Goal: Navigation & Orientation: Find specific page/section

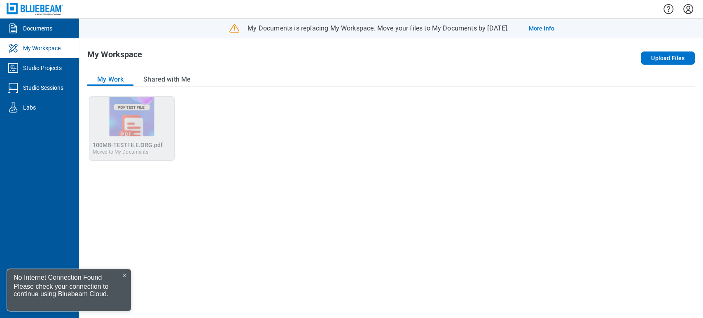
drag, startPoint x: 0, startPoint y: 0, endPoint x: 23, endPoint y: 7, distance: 24.1
click at [23, 7] on img at bounding box center [35, 9] width 56 height 12
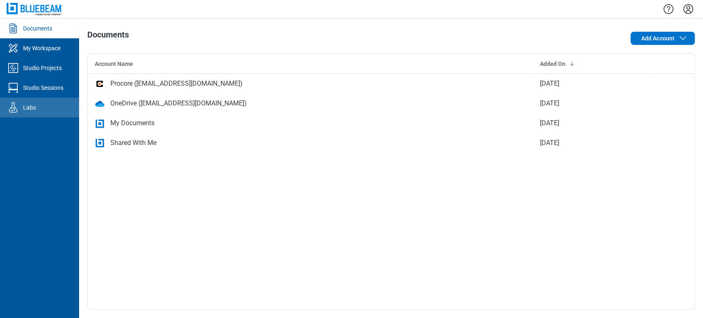
click at [40, 113] on link "Labs" at bounding box center [39, 108] width 79 height 20
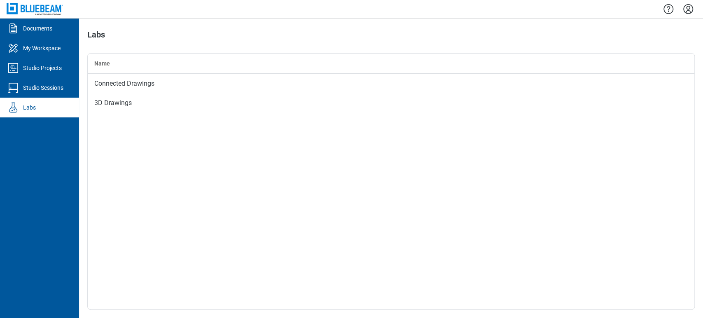
click at [49, 11] on img at bounding box center [35, 9] width 56 height 12
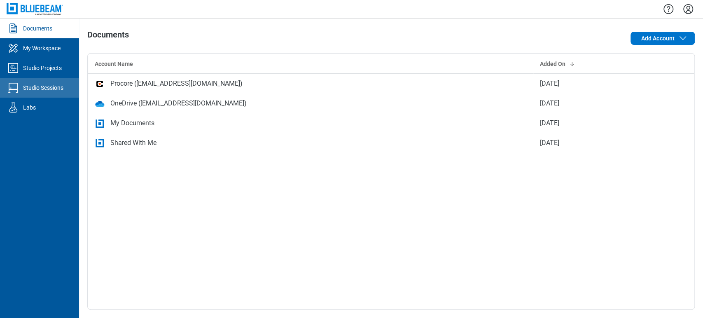
click at [32, 91] on div "Studio Sessions" at bounding box center [43, 88] width 40 height 8
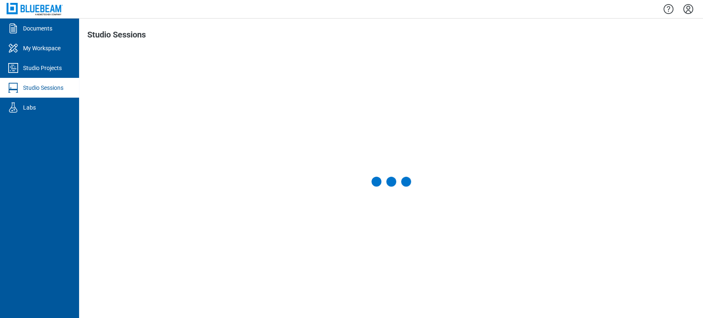
click at [41, 12] on img at bounding box center [35, 9] width 56 height 12
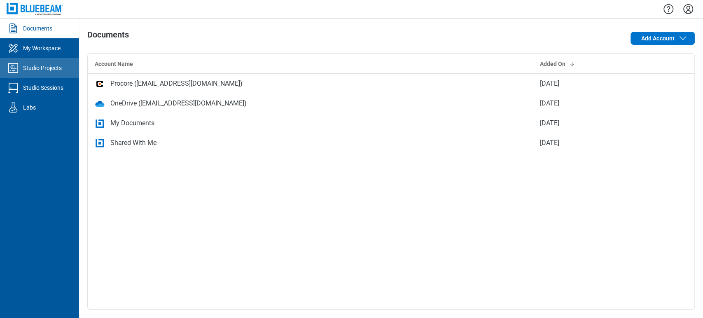
click at [40, 75] on link "Studio Projects" at bounding box center [39, 68] width 79 height 20
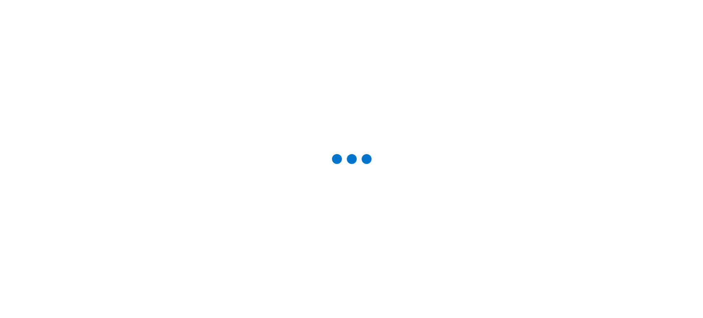
click at [36, 9] on main at bounding box center [351, 159] width 703 height 318
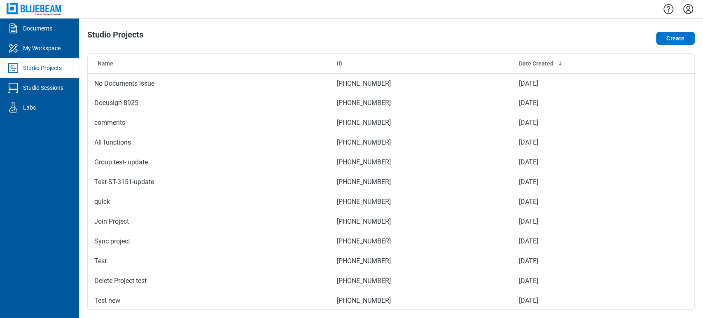
click at [36, 9] on img at bounding box center [35, 9] width 56 height 12
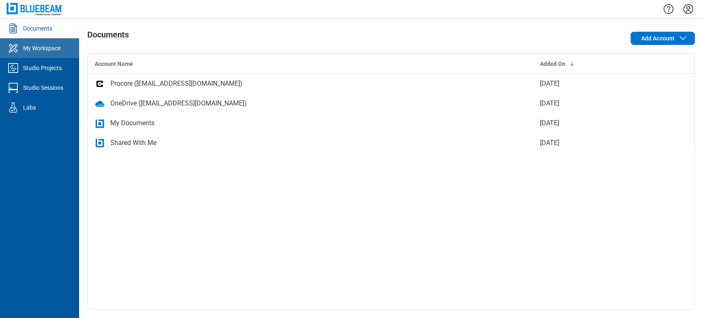
click at [49, 47] on div "My Workspace" at bounding box center [41, 48] width 37 height 8
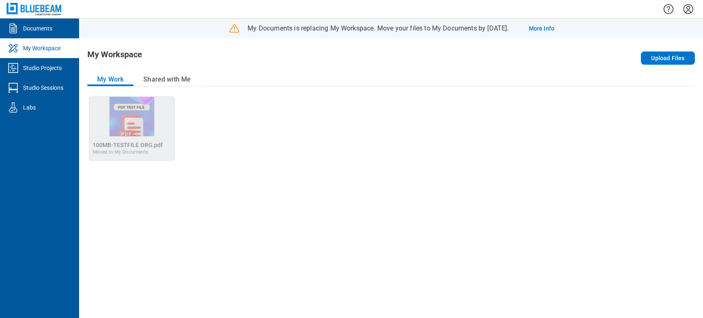
click at [34, 12] on img at bounding box center [35, 9] width 56 height 12
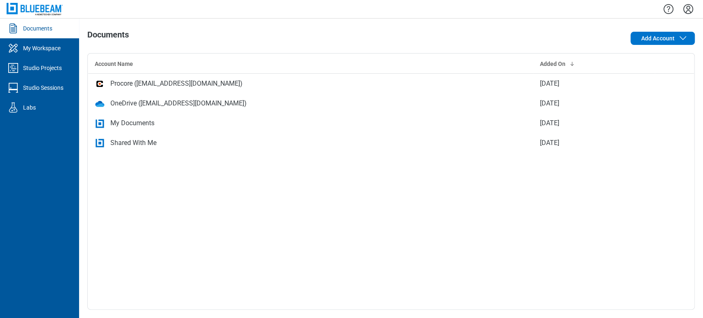
click at [45, 25] on div "Documents" at bounding box center [37, 28] width 29 height 8
click at [45, 5] on img at bounding box center [35, 9] width 56 height 12
click at [26, 6] on img at bounding box center [35, 9] width 56 height 12
click at [25, 50] on div "My Workspace" at bounding box center [41, 48] width 37 height 8
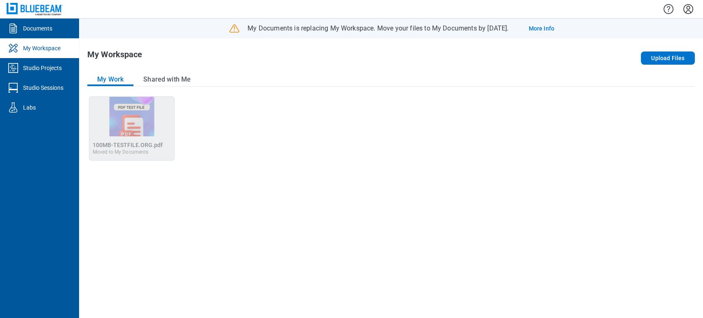
click at [36, 6] on img at bounding box center [35, 9] width 56 height 12
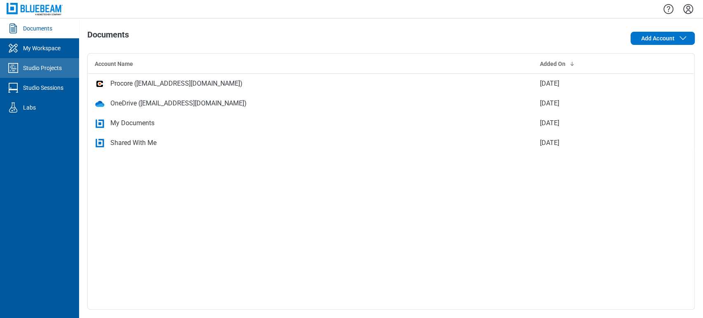
click at [37, 62] on link "Studio Projects" at bounding box center [39, 68] width 79 height 20
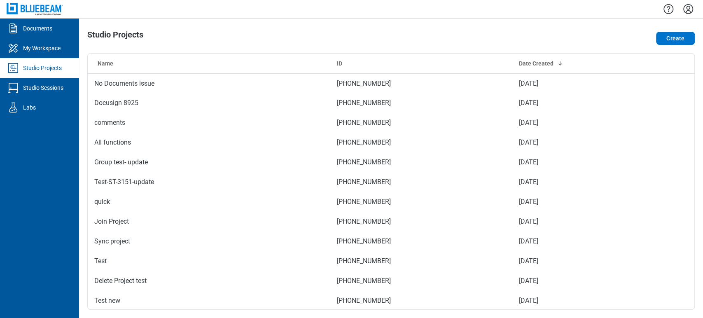
click at [44, 12] on img at bounding box center [35, 9] width 56 height 12
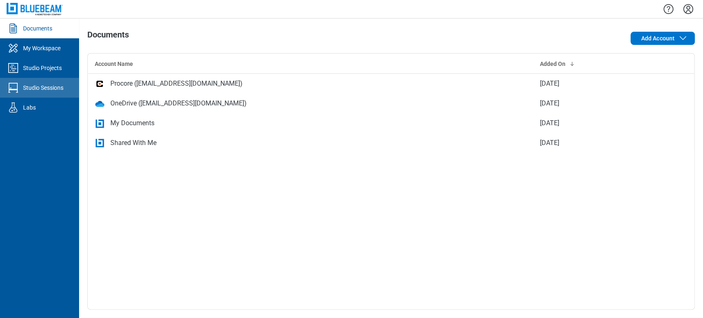
click at [29, 91] on div "Studio Sessions" at bounding box center [43, 88] width 40 height 8
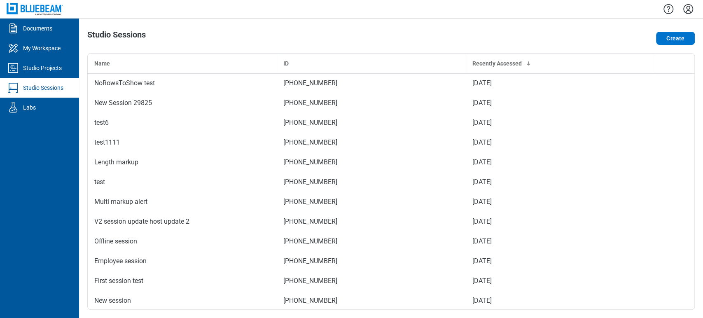
click at [47, 7] on img at bounding box center [35, 9] width 56 height 12
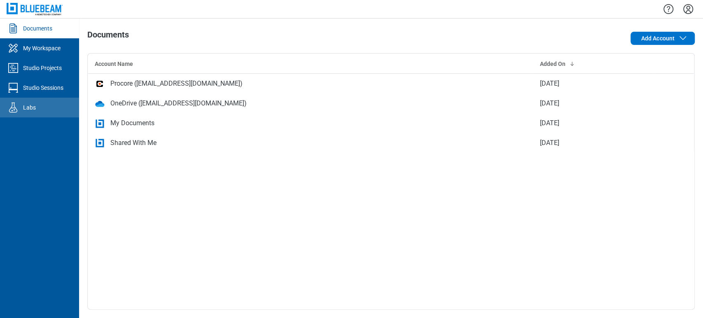
click at [16, 103] on icon "Labs" at bounding box center [13, 107] width 13 height 13
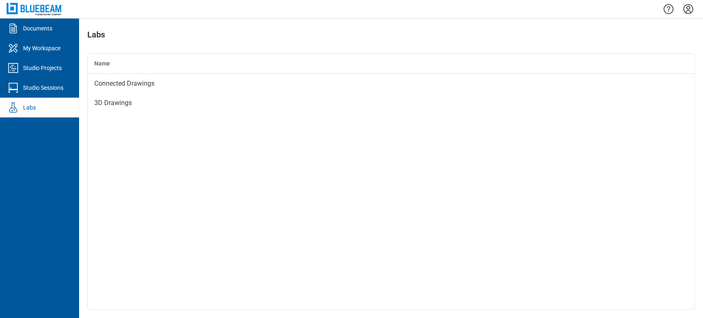
click at [38, 15] on div at bounding box center [39, 9] width 79 height 18
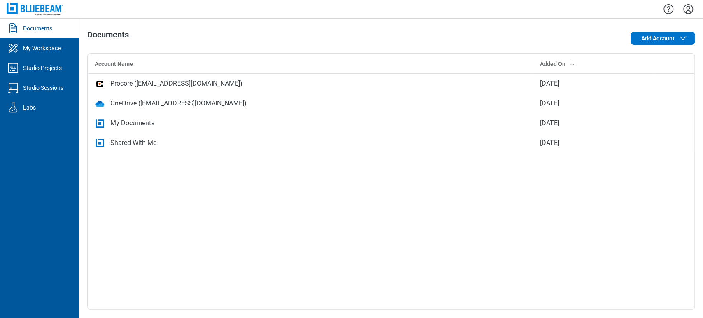
click at [59, 23] on link "Documents" at bounding box center [39, 29] width 79 height 20
click at [690, 14] on icon "Settings" at bounding box center [687, 8] width 13 height 13
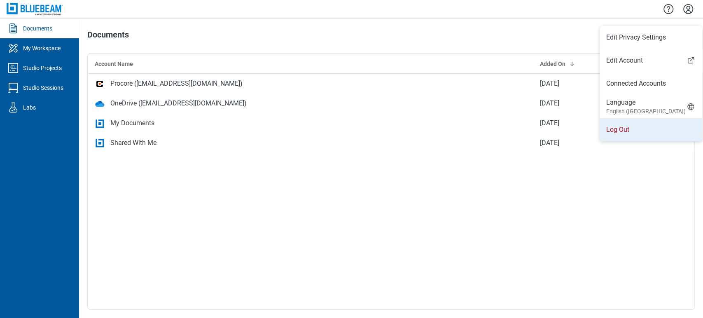
click at [619, 126] on li "Log Out" at bounding box center [650, 129] width 102 height 23
